Goal: Task Accomplishment & Management: Manage account settings

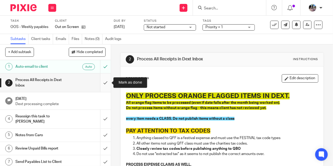
scroll to position [32, 0]
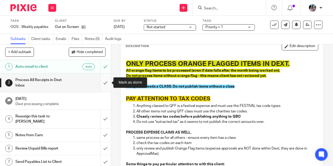
click at [105, 83] on input "submit" at bounding box center [55, 82] width 111 height 19
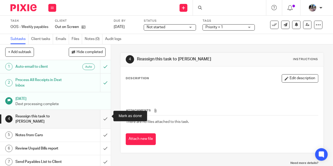
click at [106, 115] on input "submit" at bounding box center [55, 119] width 111 height 19
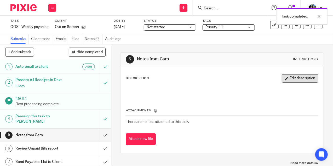
click at [301, 80] on button "Edit description" at bounding box center [300, 78] width 37 height 8
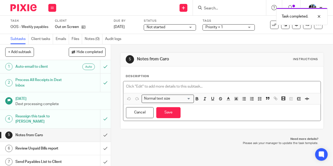
click at [215, 83] on div at bounding box center [221, 87] width 197 height 12
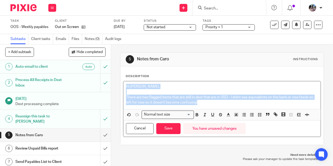
drag, startPoint x: 199, startPoint y: 103, endPoint x: 121, endPoint y: 84, distance: 80.8
click at [121, 84] on div "Description Hi Gillian, There are two flagged items that are still in dext that…" at bounding box center [222, 105] width 203 height 78
click at [238, 114] on icon "button" at bounding box center [236, 114] width 5 height 5
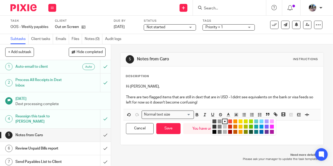
click at [260, 121] on li "color:#73D8FF" at bounding box center [262, 121] width 4 height 4
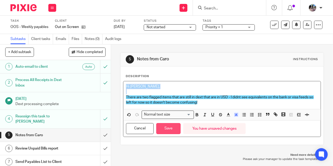
click at [174, 128] on button "Save" at bounding box center [168, 128] width 24 height 11
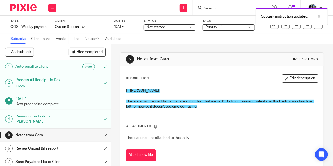
click at [180, 25] on div "Subtask instruction updated." at bounding box center [247, 15] width 161 height 20
click at [180, 28] on span "Not started" at bounding box center [166, 27] width 39 height 5
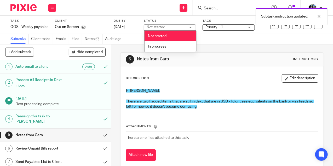
click at [173, 45] on li "In progress" at bounding box center [171, 46] width 52 height 11
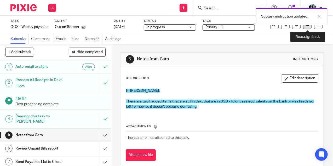
click at [307, 27] on link at bounding box center [307, 25] width 8 height 8
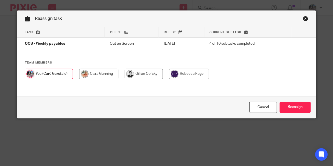
click at [146, 75] on input "radio" at bounding box center [144, 74] width 38 height 10
radio input "true"
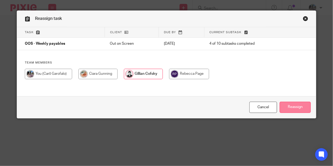
click at [291, 107] on input "Reassign" at bounding box center [295, 107] width 31 height 11
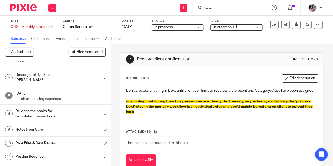
scroll to position [65, 0]
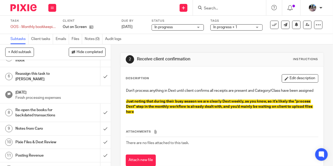
click at [63, 125] on h1 "Notes from Caro" at bounding box center [41, 129] width 53 height 8
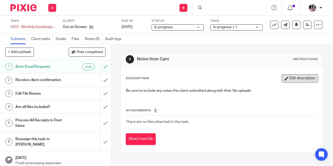
click at [294, 78] on button "Edit description" at bounding box center [300, 78] width 37 height 8
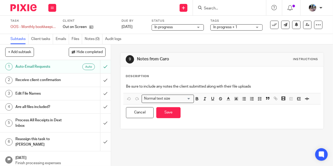
click at [192, 89] on div "Be sure to include any notes the client submitted along with their file uploads" at bounding box center [221, 87] width 197 height 12
click at [192, 89] on p "Be sure to include any notes the client submitted along with their file uploads" at bounding box center [222, 86] width 192 height 5
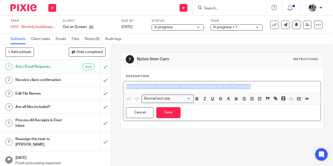
click at [192, 89] on p "Be sure to include any notes the client submitted along with their file uploads" at bounding box center [222, 86] width 192 height 5
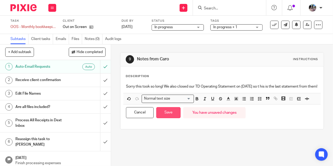
click at [169, 118] on button "Save" at bounding box center [168, 112] width 24 height 11
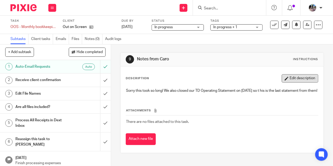
click at [293, 76] on button "Edit description" at bounding box center [300, 78] width 37 height 8
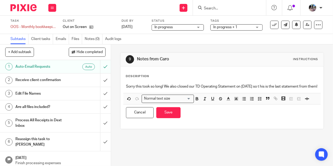
click at [126, 87] on div "Sorry this took so long! We also closed our TD Operating Statement on Sept 9th …" at bounding box center [221, 87] width 197 height 12
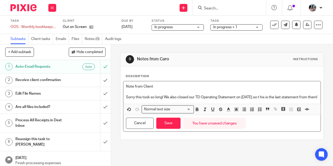
click at [144, 87] on p "Note from Client" at bounding box center [222, 86] width 192 height 5
click at [140, 104] on div "Note from Client Sorry this took so long! We also closed our TD Operating State…" at bounding box center [221, 92] width 197 height 22
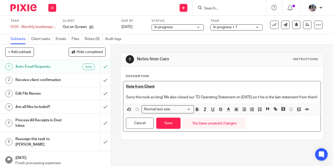
click at [140, 104] on div "Note from Client Sorry this took so long! We also closed our TD Operating State…" at bounding box center [221, 92] width 197 height 22
click at [172, 124] on button "Save" at bounding box center [168, 123] width 24 height 11
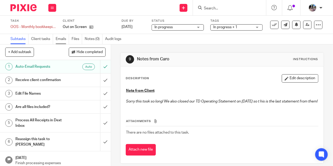
click at [63, 39] on link "Emails" at bounding box center [62, 39] width 13 height 10
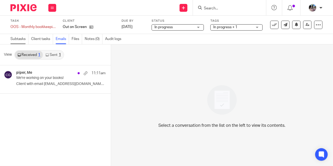
click at [23, 38] on link "Subtasks" at bounding box center [19, 39] width 18 height 10
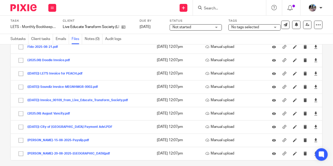
scroll to position [111, 0]
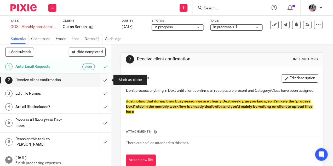
click at [105, 80] on input "submit" at bounding box center [55, 79] width 111 height 13
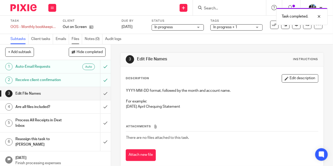
click at [77, 36] on link "Files" at bounding box center [77, 39] width 10 height 10
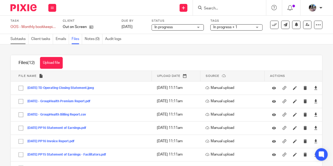
click at [13, 40] on link "Subtasks" at bounding box center [19, 39] width 18 height 10
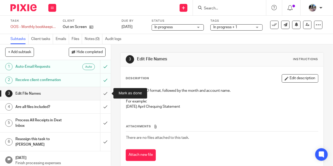
click at [105, 91] on input "submit" at bounding box center [55, 93] width 111 height 13
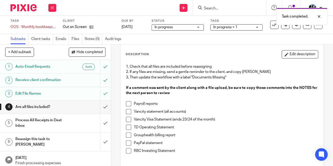
scroll to position [25, 0]
click at [132, 112] on li "Vancity statement (all accounts)" at bounding box center [222, 113] width 192 height 8
click at [129, 111] on span at bounding box center [128, 111] width 5 height 5
click at [129, 121] on span at bounding box center [128, 118] width 5 height 5
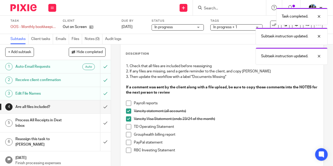
click at [130, 127] on span at bounding box center [128, 126] width 5 height 5
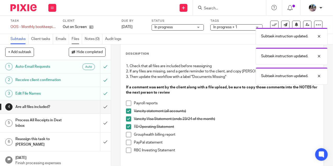
click at [74, 40] on link "Files" at bounding box center [77, 39] width 10 height 10
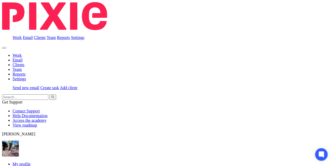
scroll to position [31, 0]
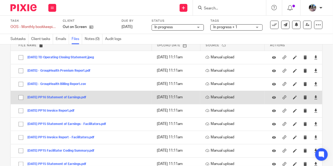
click at [63, 96] on button "2025-08-28 PP16 Statement of Earnings.pdf" at bounding box center [58, 98] width 63 height 4
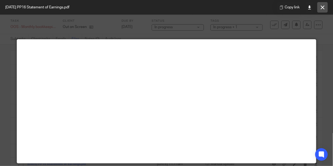
click at [322, 7] on icon at bounding box center [323, 7] width 4 height 4
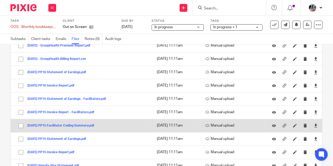
scroll to position [56, 0]
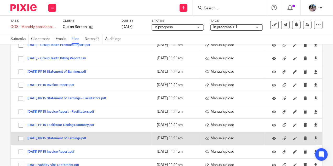
click at [70, 137] on button "2025-08-13 PP15 Statement of Earnings.pdf" at bounding box center [58, 139] width 63 height 4
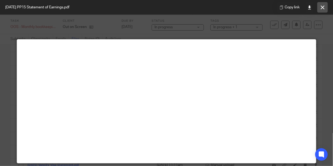
click at [322, 8] on icon at bounding box center [323, 7] width 4 height 4
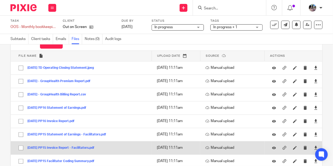
scroll to position [21, 0]
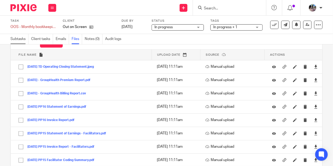
click at [18, 38] on link "Subtasks" at bounding box center [19, 39] width 18 height 10
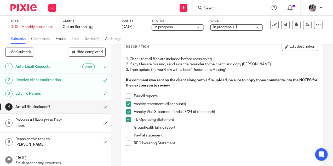
scroll to position [33, 0]
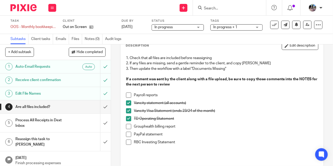
click at [128, 93] on span at bounding box center [128, 95] width 5 height 5
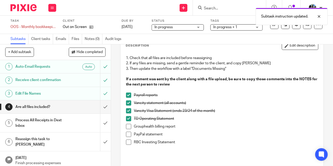
click at [127, 126] on span at bounding box center [128, 126] width 5 height 5
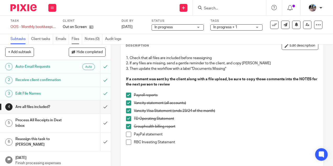
click at [76, 39] on link "Files" at bounding box center [77, 39] width 10 height 10
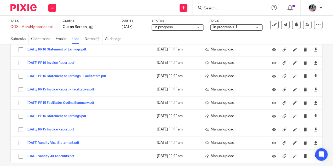
scroll to position [84, 0]
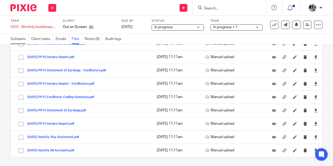
click at [14, 38] on link "Subtasks" at bounding box center [19, 39] width 18 height 10
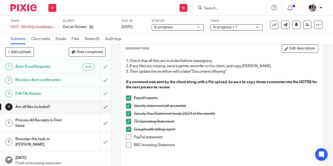
scroll to position [31, 0]
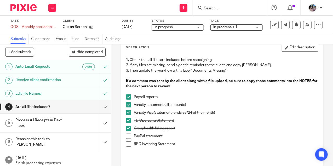
click at [226, 29] on span "In progress + 1" at bounding box center [225, 27] width 24 height 4
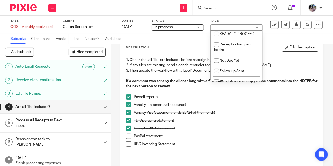
scroll to position [168, 0]
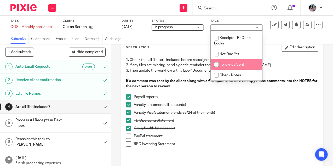
click at [221, 64] on input "checkbox" at bounding box center [217, 65] width 10 height 10
checkbox input "true"
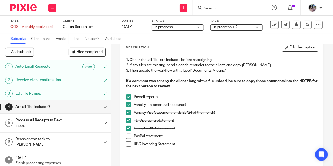
click at [85, 122] on div "Process All Receipts in Dext Inbox" at bounding box center [54, 122] width 79 height 13
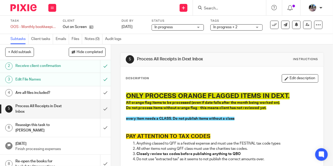
scroll to position [15, 0]
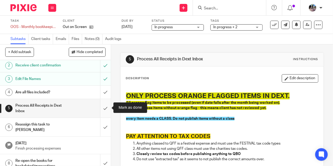
click at [105, 106] on input "submit" at bounding box center [55, 108] width 111 height 19
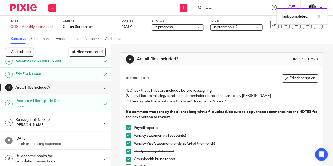
scroll to position [20, 0]
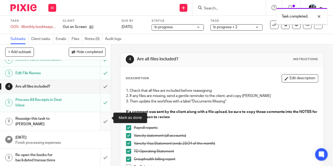
click at [105, 118] on input "submit" at bounding box center [55, 121] width 111 height 19
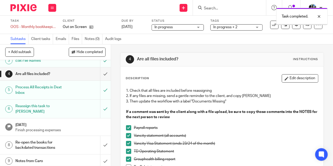
scroll to position [38, 0]
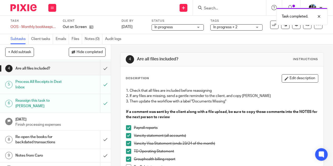
click at [69, 134] on div "Re-open the books for backdated transactions" at bounding box center [54, 139] width 79 height 13
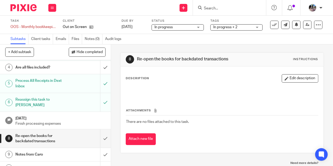
scroll to position [40, 0]
click at [103, 130] on input "submit" at bounding box center [55, 138] width 111 height 19
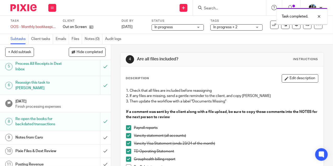
scroll to position [64, 0]
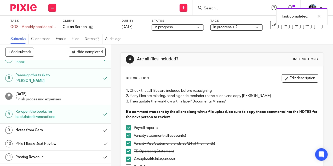
click at [74, 126] on div "Notes from Caro" at bounding box center [54, 130] width 79 height 8
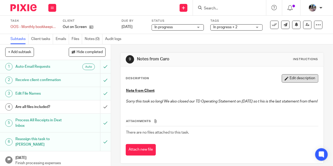
click at [298, 77] on button "Edit description" at bounding box center [300, 78] width 37 height 8
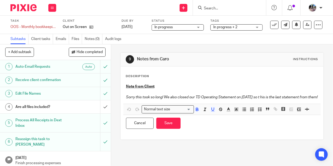
click at [156, 100] on p "Sorry this took so long! We also closed our TD Operating Statement on Sept 9th …" at bounding box center [222, 97] width 192 height 5
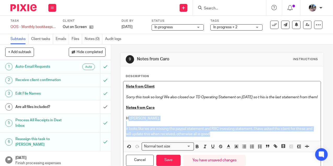
drag, startPoint x: 218, startPoint y: 138, endPoint x: 128, endPoint y: 123, distance: 91.2
click at [128, 123] on div "Note from Client Sorry this took so long! We also closed our TD Operating State…" at bounding box center [221, 111] width 197 height 60
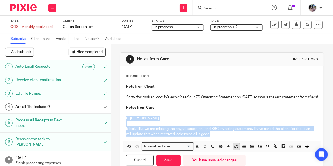
click at [237, 147] on line "button" at bounding box center [236, 147] width 1 height 0
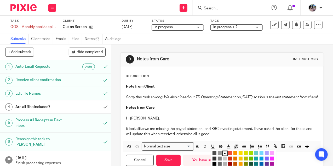
click at [261, 155] on li "color:#73D8FF" at bounding box center [262, 153] width 4 height 4
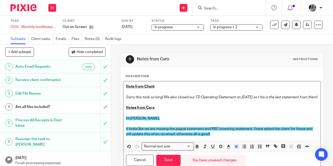
click at [202, 116] on p at bounding box center [222, 112] width 192 height 5
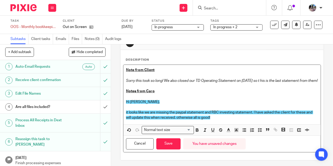
scroll to position [19, 0]
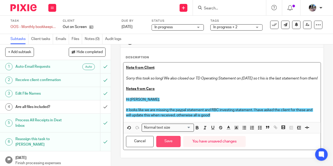
click at [166, 147] on button "Save" at bounding box center [168, 141] width 24 height 11
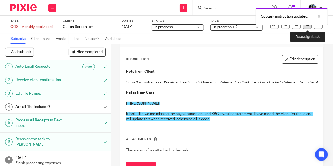
click at [307, 27] on link at bounding box center [307, 25] width 8 height 8
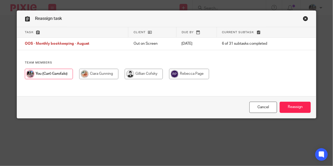
click at [105, 76] on input "radio" at bounding box center [98, 74] width 39 height 10
radio input "true"
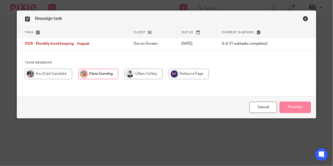
click at [295, 110] on input "Reassign" at bounding box center [295, 107] width 31 height 11
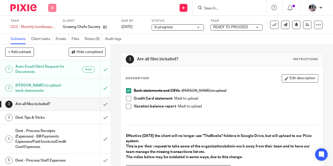
click at [52, 7] on icon at bounding box center [52, 7] width 3 height 3
click at [49, 25] on link "Work" at bounding box center [49, 24] width 9 height 4
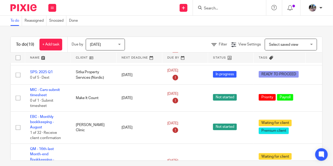
scroll to position [174, 0]
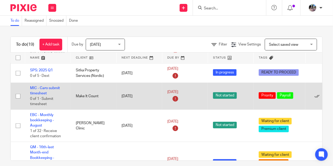
click at [43, 93] on td "MIC - Caro submit timesheet 0 of 1 · Submit timesheet" at bounding box center [48, 96] width 46 height 27
click at [41, 90] on link "MIC - Caro submit timesheet" at bounding box center [45, 90] width 30 height 9
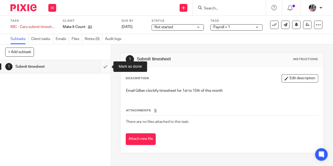
click at [103, 66] on input "submit" at bounding box center [55, 66] width 111 height 13
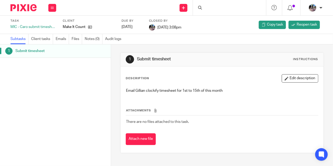
click at [215, 8] on div at bounding box center [229, 7] width 73 height 15
click at [215, 8] on input "Search" at bounding box center [226, 8] width 47 height 5
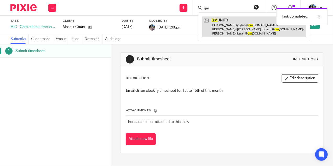
type input "qm"
click at [226, 31] on link at bounding box center [254, 26] width 104 height 21
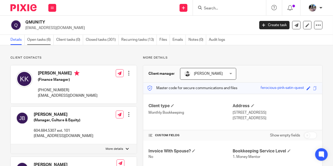
click at [34, 39] on link "Open tasks (6)" at bounding box center [40, 40] width 26 height 10
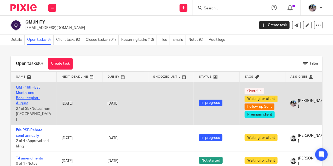
click at [27, 89] on link "QM - 16th-last Month-end Bookkeeping - August" at bounding box center [28, 96] width 24 height 20
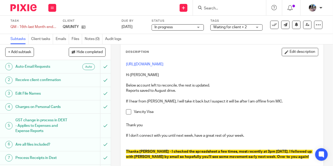
scroll to position [21, 0]
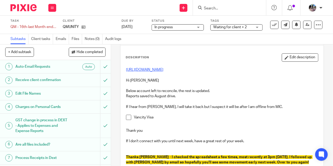
click at [159, 72] on link "https://docs.google.com/spreadsheets/d/1cm5Kk3YfS5bJoWxtyPIi11z5qbDIIlJQtd4FlkF…" at bounding box center [144, 70] width 37 height 4
click at [211, 9] on input "Search" at bounding box center [226, 8] width 47 height 5
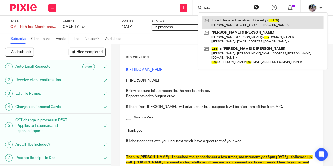
type input "lets"
click at [225, 25] on link at bounding box center [262, 22] width 121 height 12
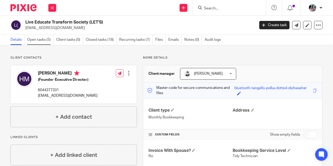
click at [41, 40] on link "Open tasks (5)" at bounding box center [40, 40] width 26 height 10
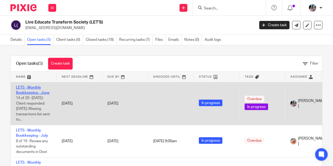
click at [35, 89] on link "LETS - Monthly Bookkeeping - June" at bounding box center [32, 90] width 33 height 9
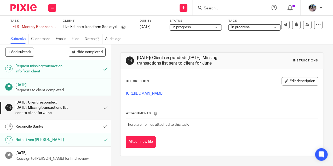
scroll to position [180, 0]
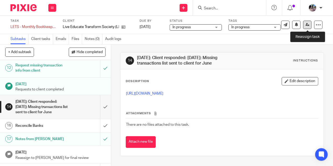
click at [308, 25] on icon at bounding box center [308, 25] width 4 height 4
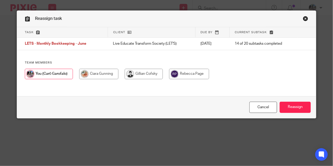
click at [88, 78] on input "radio" at bounding box center [98, 74] width 39 height 10
radio input "true"
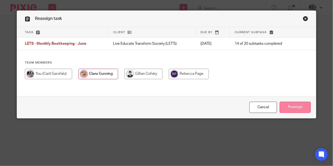
click at [289, 109] on input "Reassign" at bounding box center [295, 107] width 31 height 11
